Goal: Task Accomplishment & Management: Complete application form

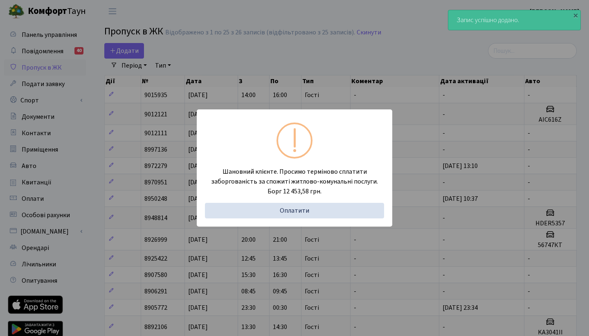
select select "25"
click at [329, 80] on div "Шановний клієнте. Просимо терміново сплатити заборгованість за спожиті житлово-…" at bounding box center [294, 168] width 589 height 336
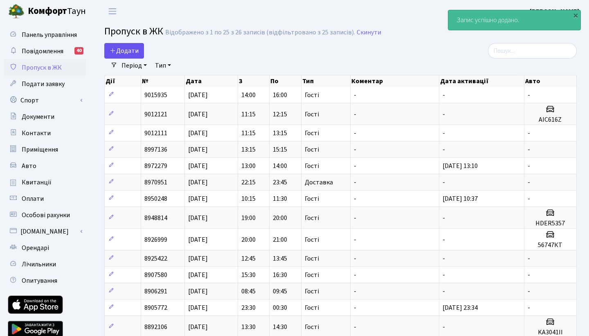
click at [126, 49] on span "Додати" at bounding box center [124, 50] width 29 height 9
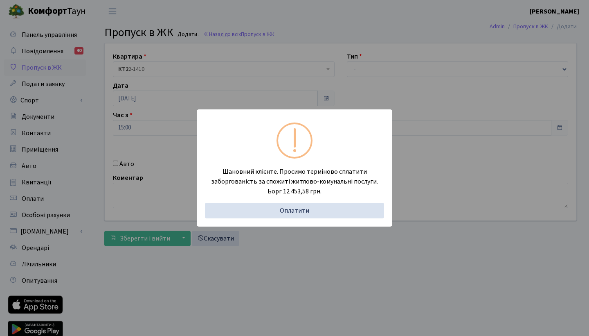
click at [353, 85] on div "Шановний клієнте. Просимо терміново сплатити заборгованість за спожиті житлово-…" at bounding box center [294, 168] width 589 height 336
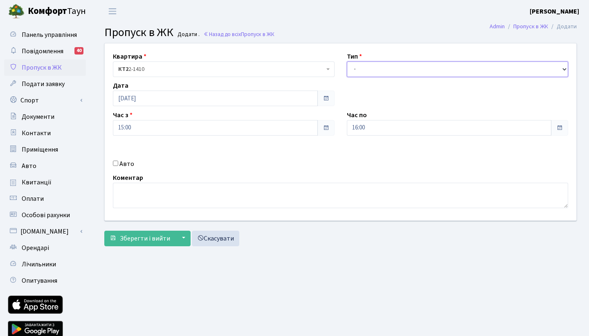
select select "3"
click at [117, 164] on input "Авто" at bounding box center [115, 162] width 5 height 5
checkbox input "true"
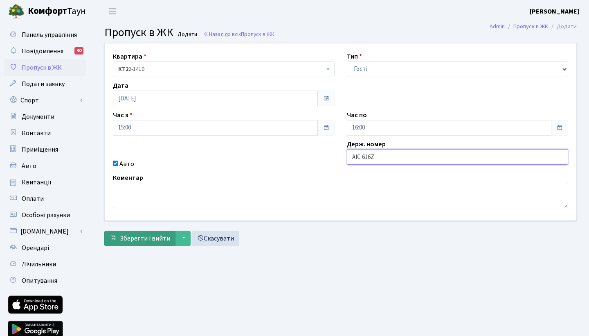
type input "AIC 616Z"
click at [153, 239] on span "Зберегти і вийти" at bounding box center [145, 238] width 50 height 9
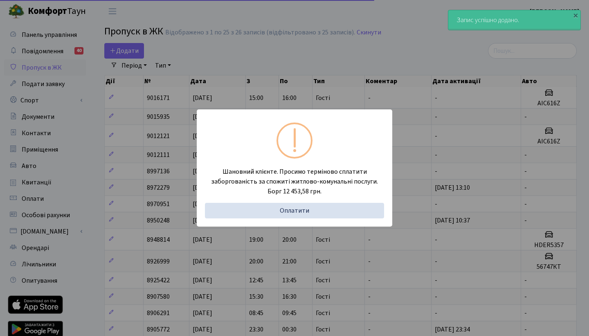
select select "25"
click at [149, 108] on div "Шановний клієнте. Просимо терміново сплатити заборгованість за спожиті житлово-…" at bounding box center [294, 168] width 589 height 336
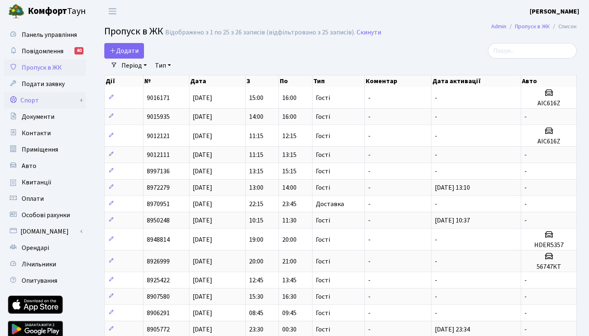
click at [45, 97] on link "Спорт" at bounding box center [45, 100] width 82 height 16
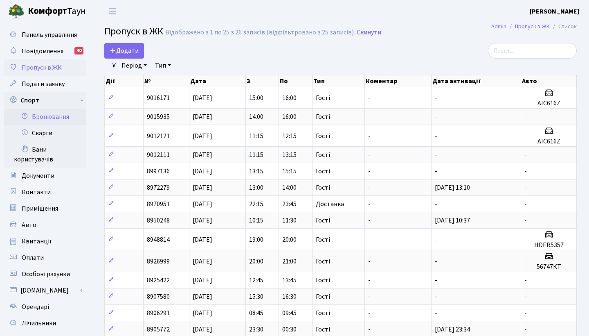
click at [52, 116] on link "Бронювання" at bounding box center [45, 116] width 82 height 16
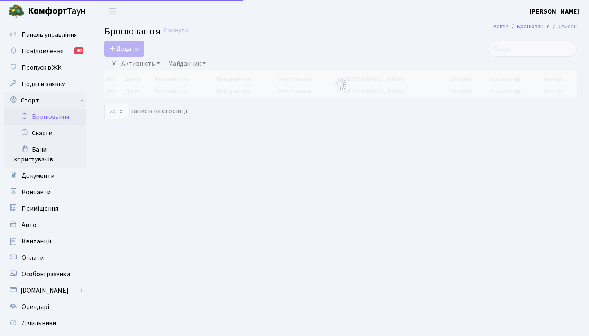
select select "25"
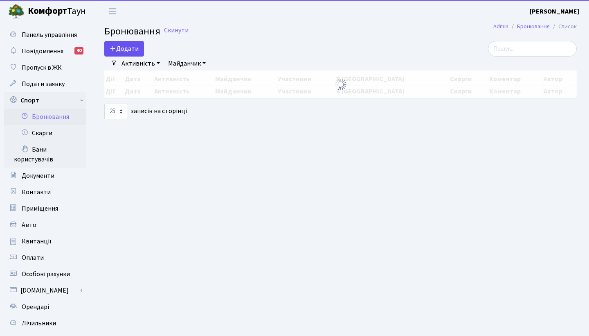
click at [124, 49] on button "Додати" at bounding box center [124, 49] width 40 height 16
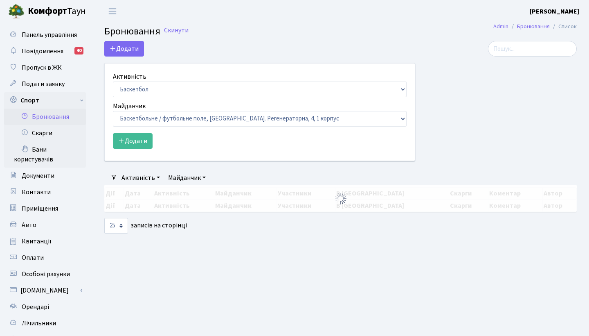
click at [136, 81] on label "Активність" at bounding box center [130, 77] width 34 height 10
click at [136, 82] on select "Баскетбол Волейбол Йога Катання на роликах Настільний теніс Теніс Футбол Фітнес" at bounding box center [260, 89] width 294 height 16
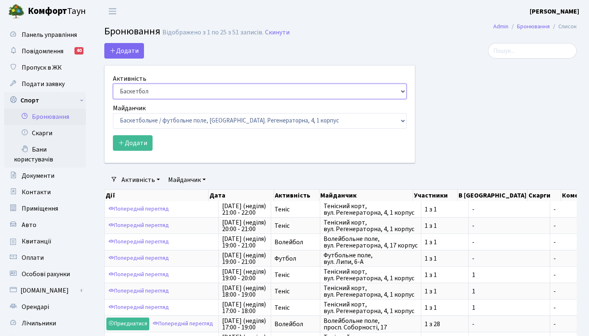
select select "1"
click at [131, 144] on button "Додати" at bounding box center [133, 143] width 40 height 16
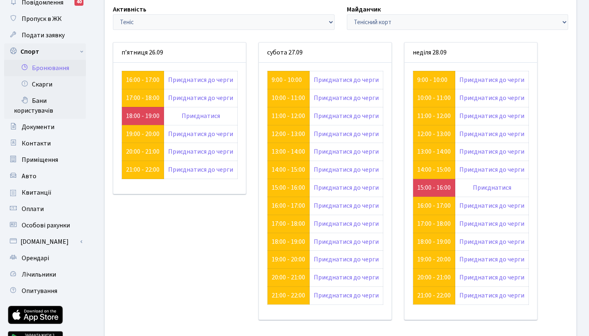
scroll to position [49, 0]
